Goal: Task Accomplishment & Management: Complete application form

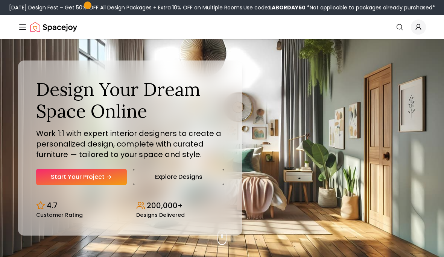
click at [93, 186] on link "Start Your Project" at bounding box center [81, 177] width 91 height 17
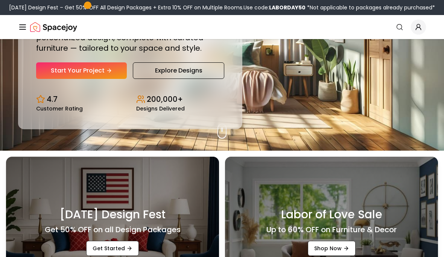
scroll to position [107, 0]
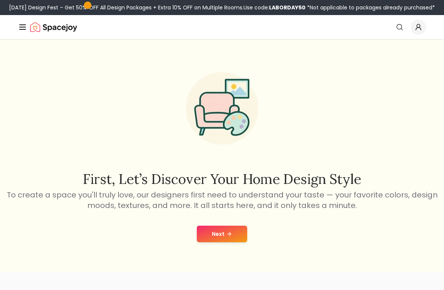
click at [233, 230] on div "Next" at bounding box center [222, 234] width 432 height 29
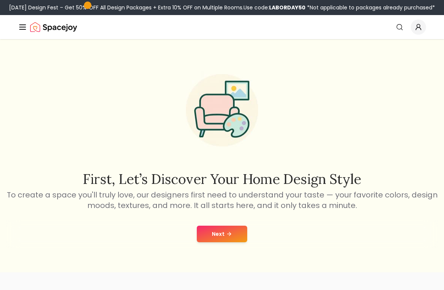
click at [226, 237] on button "Next" at bounding box center [222, 234] width 50 height 17
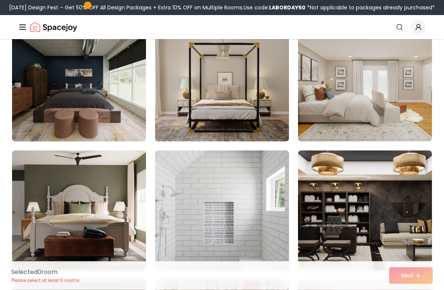
scroll to position [211, 0]
click at [335, 193] on img at bounding box center [365, 211] width 134 height 120
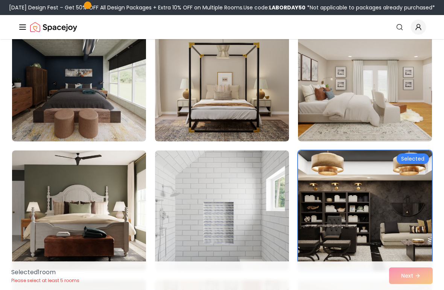
click at [334, 122] on img at bounding box center [365, 81] width 134 height 120
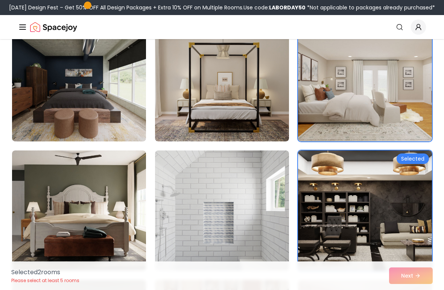
click at [122, 222] on img at bounding box center [79, 211] width 134 height 120
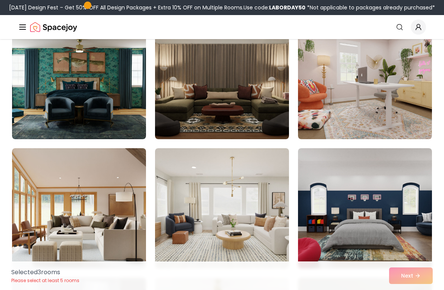
click at [113, 99] on img at bounding box center [79, 79] width 134 height 120
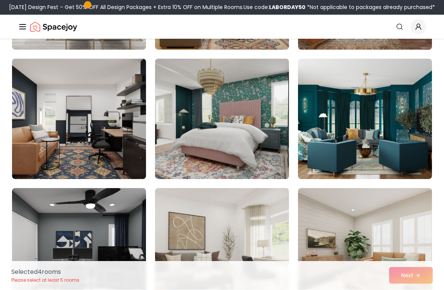
scroll to position [1338, 0]
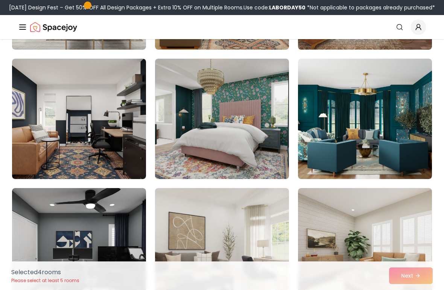
click at [254, 134] on img at bounding box center [222, 119] width 134 height 120
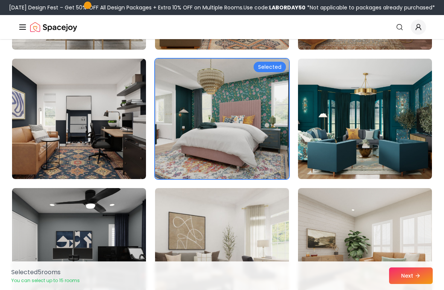
click at [403, 275] on button "Next" at bounding box center [411, 276] width 44 height 17
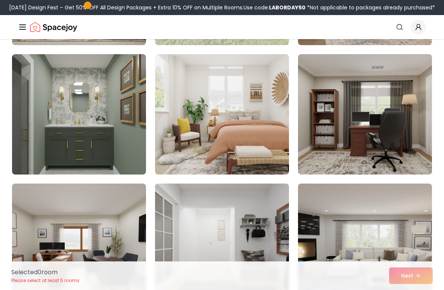
scroll to position [177, 0]
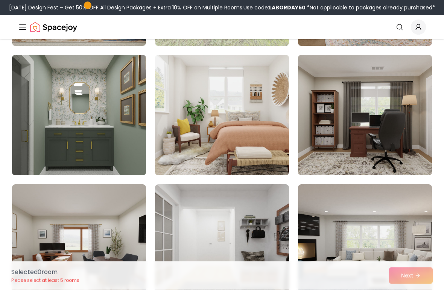
click at [116, 129] on img at bounding box center [79, 115] width 134 height 120
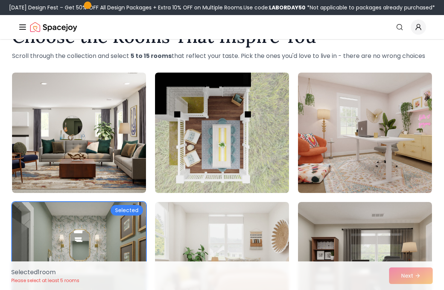
scroll to position [0, 0]
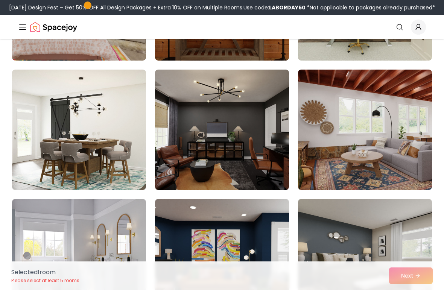
click at [276, 164] on img at bounding box center [222, 130] width 134 height 120
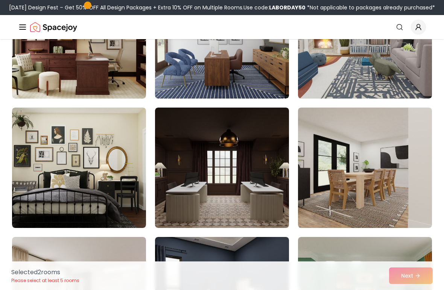
click at [268, 188] on img at bounding box center [222, 168] width 134 height 120
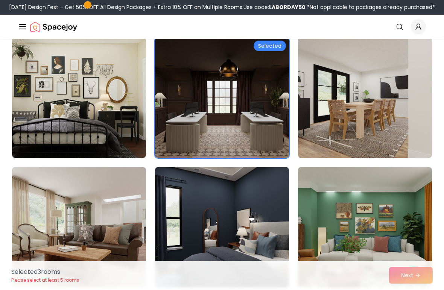
scroll to position [1101, 0]
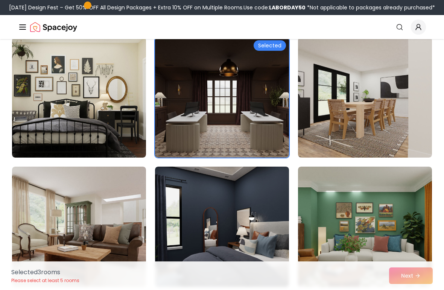
click at [94, 111] on img at bounding box center [79, 97] width 134 height 120
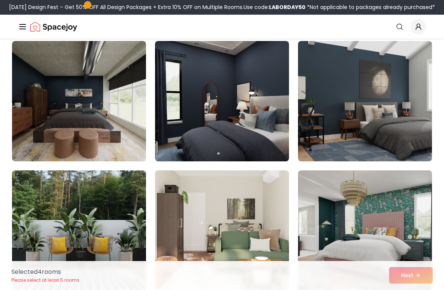
scroll to position [1615, 0]
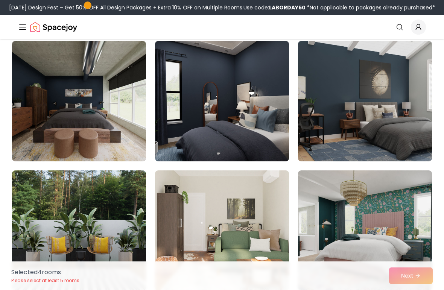
click at [268, 127] on img at bounding box center [222, 101] width 134 height 120
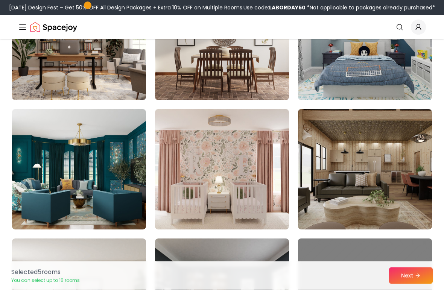
scroll to position [2453, 0]
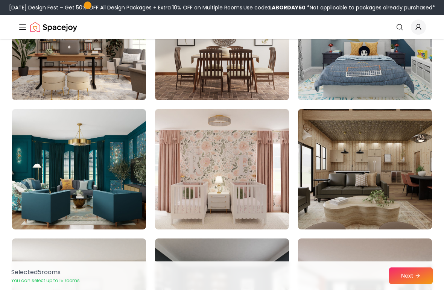
click at [123, 199] on img at bounding box center [79, 169] width 134 height 120
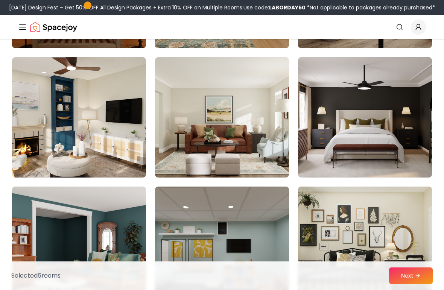
click at [418, 141] on img at bounding box center [365, 117] width 134 height 120
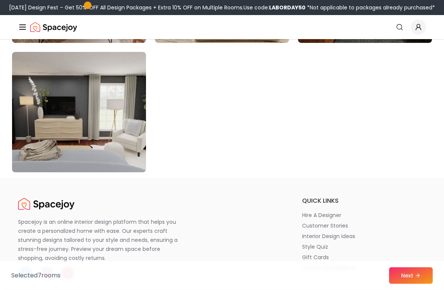
scroll to position [4323, 0]
click at [409, 276] on button "Next" at bounding box center [411, 276] width 44 height 17
